Goal: Information Seeking & Learning: Learn about a topic

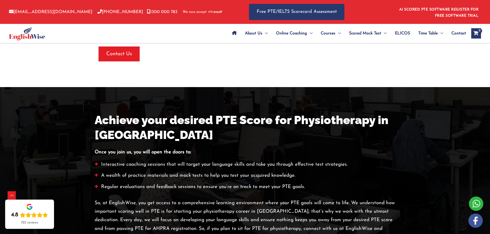
scroll to position [918, 0]
click at [98, 113] on h2 "Achieve your desired PTE Score for Physiotherapy in [GEOGRAPHIC_DATA]" at bounding box center [245, 128] width 301 height 30
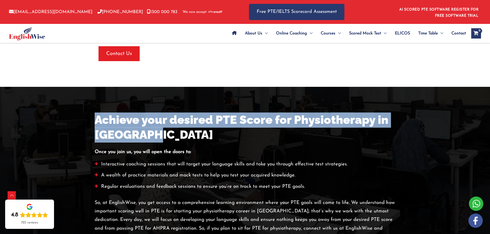
drag, startPoint x: 98, startPoint y: 96, endPoint x: 141, endPoint y: 106, distance: 43.3
click at [141, 113] on h2 "Achieve your desired PTE Score for Physiotherapy in [GEOGRAPHIC_DATA]" at bounding box center [245, 128] width 301 height 30
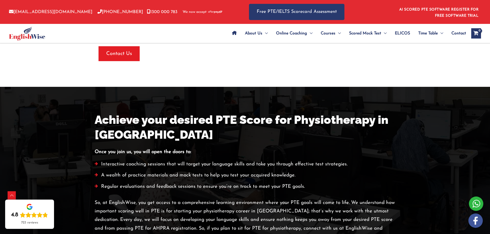
click at [76, 87] on div at bounding box center [245, 181] width 490 height 189
click at [96, 113] on h2 "Achieve your desired PTE Score for Physiotherapy in [GEOGRAPHIC_DATA]" at bounding box center [245, 128] width 301 height 30
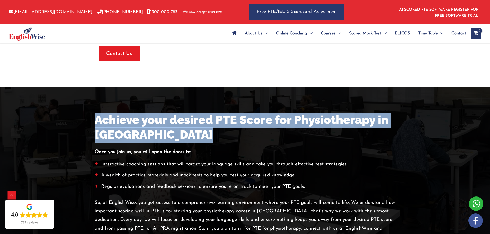
drag, startPoint x: 96, startPoint y: 94, endPoint x: 151, endPoint y: 104, distance: 55.7
click at [151, 113] on h2 "Achieve your desired PTE Score for Physiotherapy in [GEOGRAPHIC_DATA]" at bounding box center [245, 128] width 301 height 30
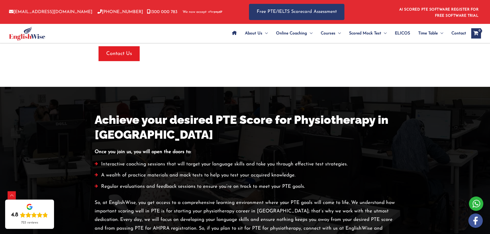
click at [57, 87] on div at bounding box center [245, 181] width 490 height 189
click at [98, 113] on h2 "Achieve your desired PTE Score for Physiotherapy in [GEOGRAPHIC_DATA]" at bounding box center [245, 128] width 301 height 30
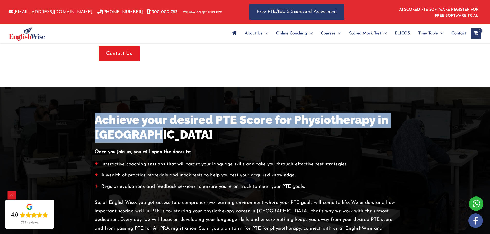
drag, startPoint x: 98, startPoint y: 91, endPoint x: 128, endPoint y: 105, distance: 33.4
click at [128, 113] on h2 "Achieve your desired PTE Score for Physiotherapy in [GEOGRAPHIC_DATA]" at bounding box center [245, 128] width 301 height 30
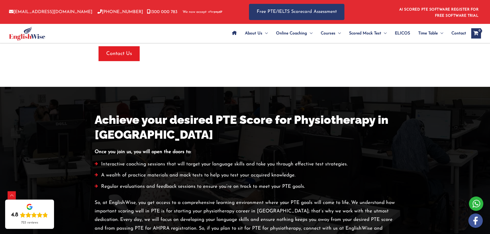
click at [68, 98] on div at bounding box center [245, 181] width 490 height 189
click at [99, 113] on h2 "Achieve your desired PTE Score for Physiotherapy in [GEOGRAPHIC_DATA]" at bounding box center [245, 128] width 301 height 30
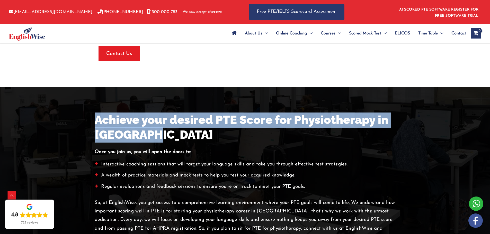
drag, startPoint x: 99, startPoint y: 95, endPoint x: 141, endPoint y: 107, distance: 44.3
click at [141, 113] on h2 "Achieve your desired PTE Score for Physiotherapy in [GEOGRAPHIC_DATA]" at bounding box center [245, 128] width 301 height 30
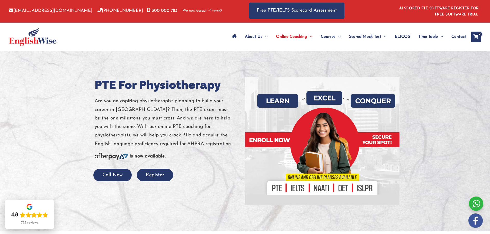
scroll to position [0, 0]
